Goal: Book appointment/travel/reservation

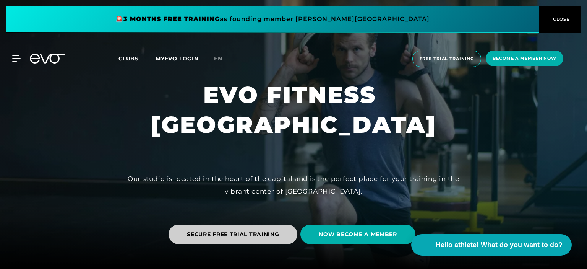
click at [242, 235] on span "SECURE FREE TRIAL TRAINING" at bounding box center [233, 234] width 92 height 8
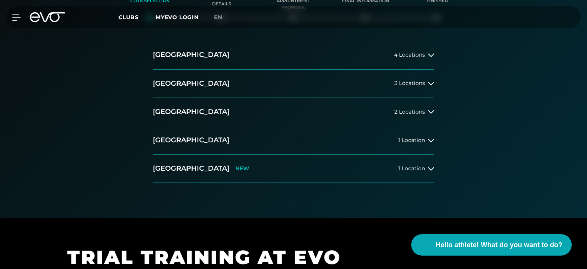
scroll to position [180, 0]
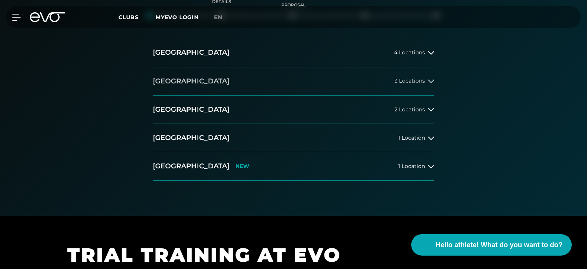
click at [431, 81] on icon at bounding box center [431, 81] width 6 height 6
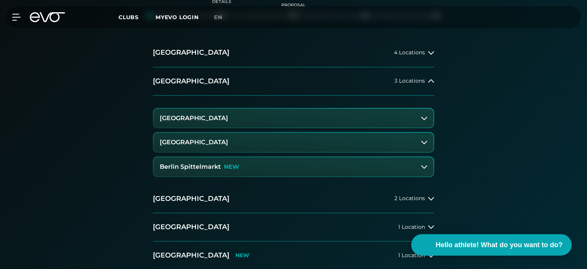
click at [401, 123] on button "[GEOGRAPHIC_DATA]" at bounding box center [294, 118] width 280 height 19
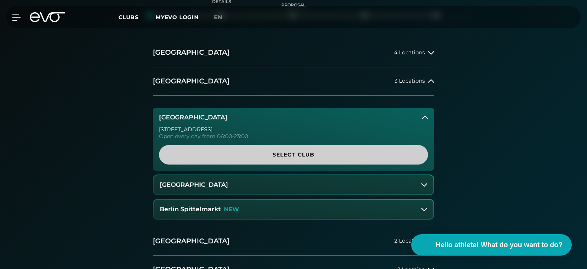
click at [336, 150] on span "Select Club" at bounding box center [293, 155] width 269 height 20
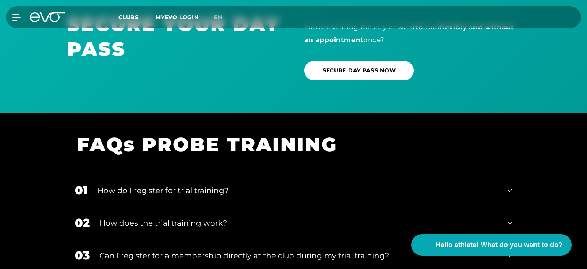
scroll to position [475, 0]
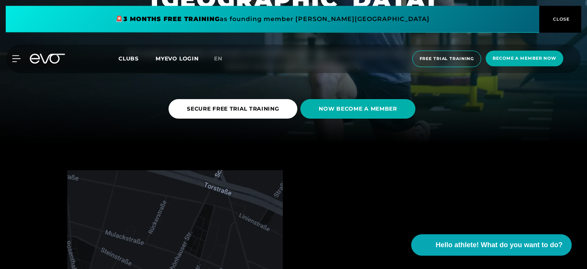
scroll to position [128, 0]
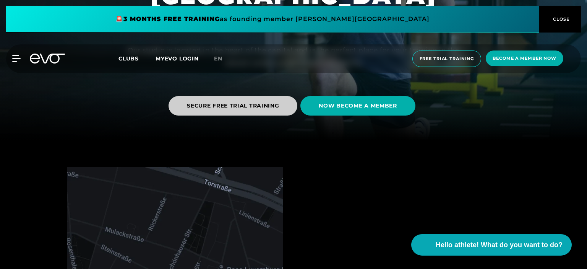
click at [270, 106] on span "SECURE FREE TRIAL TRAINING" at bounding box center [233, 106] width 92 height 8
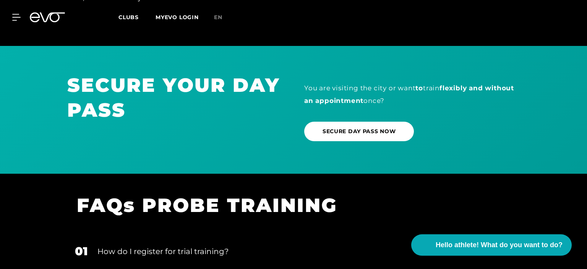
scroll to position [532, 0]
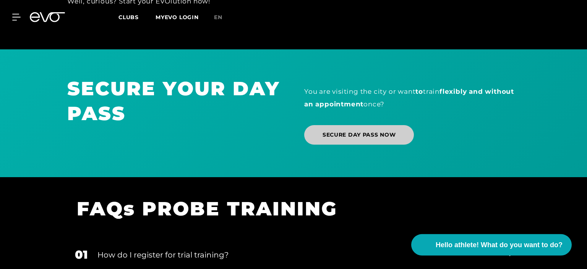
click at [371, 135] on span "SECURE DAY PASS NOW" at bounding box center [359, 135] width 73 height 8
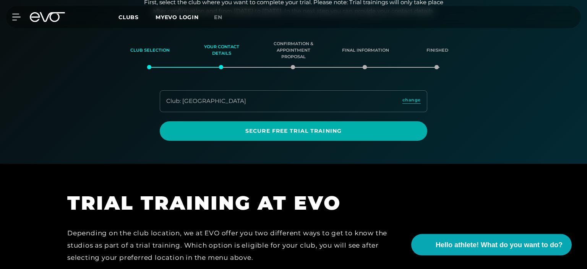
scroll to position [0, 0]
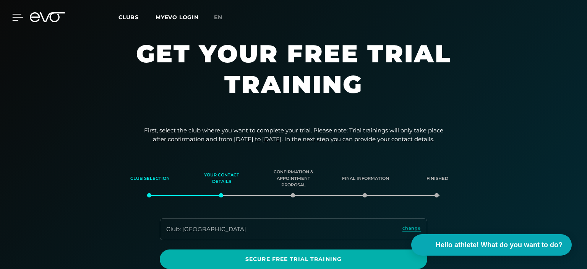
click at [16, 17] on icon at bounding box center [18, 17] width 11 height 6
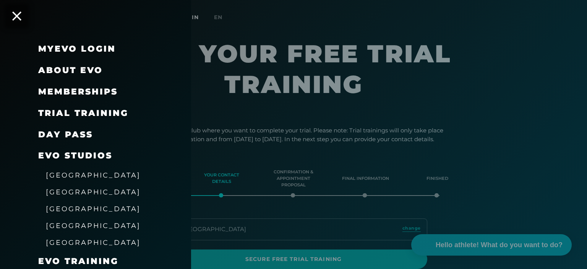
click at [65, 190] on span "[GEOGRAPHIC_DATA]" at bounding box center [93, 192] width 95 height 8
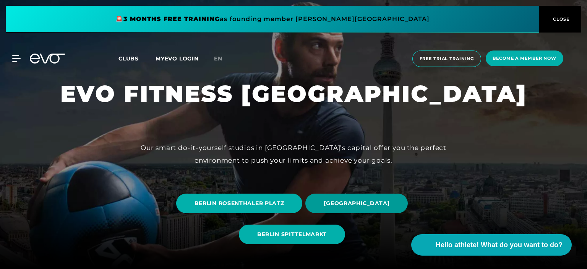
click at [359, 206] on span "BERLIN ALEXANDERPLATZ" at bounding box center [357, 203] width 66 height 8
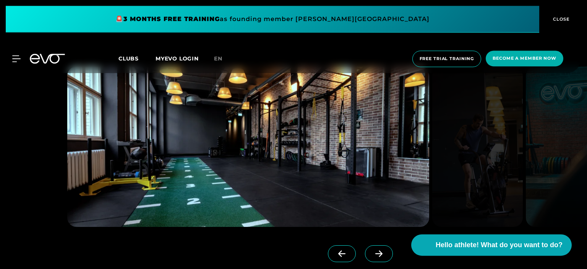
scroll to position [658, 0]
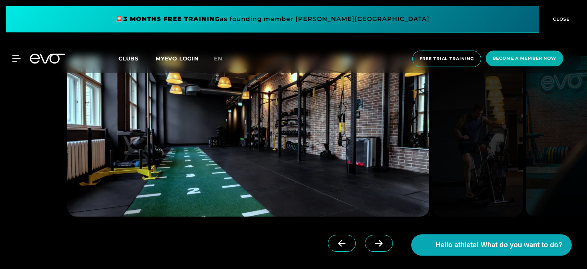
click at [382, 245] on icon at bounding box center [378, 243] width 13 height 7
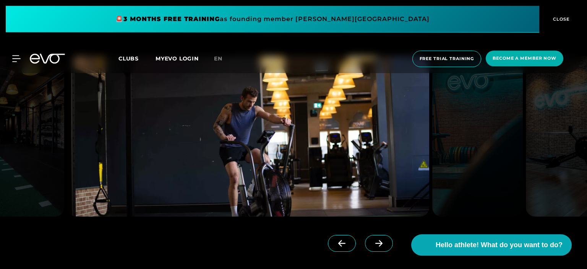
click at [382, 245] on icon at bounding box center [378, 243] width 13 height 7
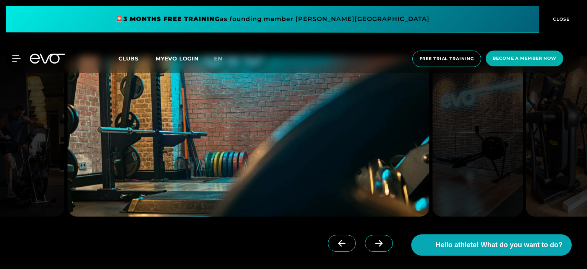
click at [382, 245] on icon at bounding box center [378, 243] width 13 height 7
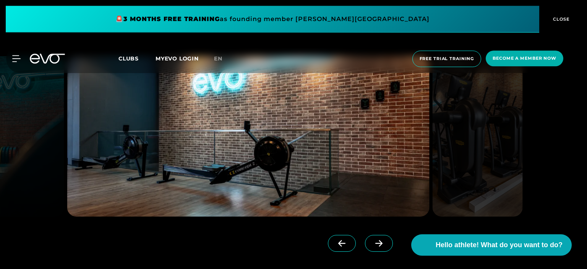
click at [382, 245] on icon at bounding box center [378, 243] width 13 height 7
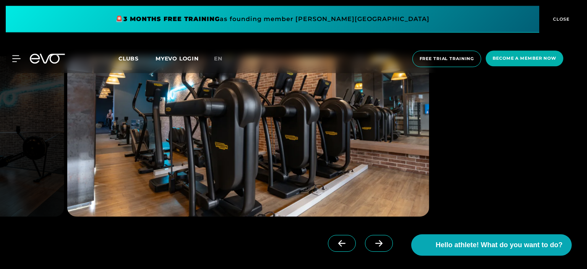
click at [382, 245] on icon at bounding box center [378, 243] width 13 height 7
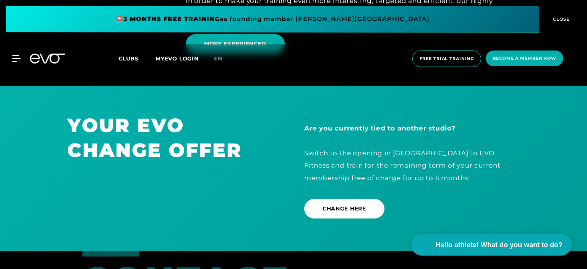
scroll to position [2038, 0]
